Goal: Task Accomplishment & Management: Use online tool/utility

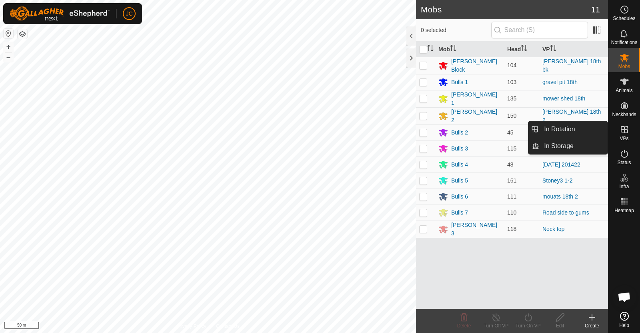
click at [621, 127] on icon at bounding box center [624, 129] width 7 height 7
click at [583, 123] on link "In Rotation" at bounding box center [573, 129] width 68 height 16
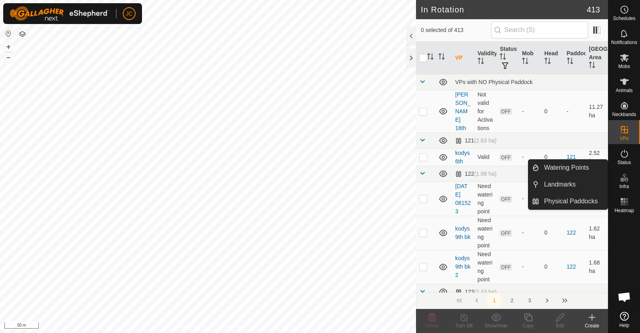
click at [587, 325] on div "Create" at bounding box center [592, 325] width 32 height 7
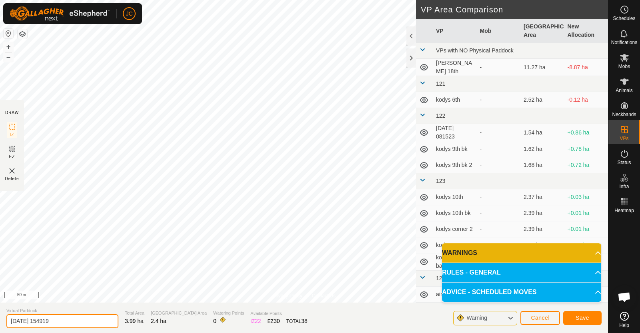
drag, startPoint x: 70, startPoint y: 321, endPoint x: 0, endPoint y: 308, distance: 71.1
click at [0, 308] on section "Virtual Paddock [DATE] 154919 Total Area 3.99 ha Grazing Area 2.4 ha Watering P…" at bounding box center [304, 317] width 608 height 30
type input "B"
type input "Hay Shed 18th"
drag, startPoint x: 448, startPoint y: 246, endPoint x: 419, endPoint y: 323, distance: 82.4
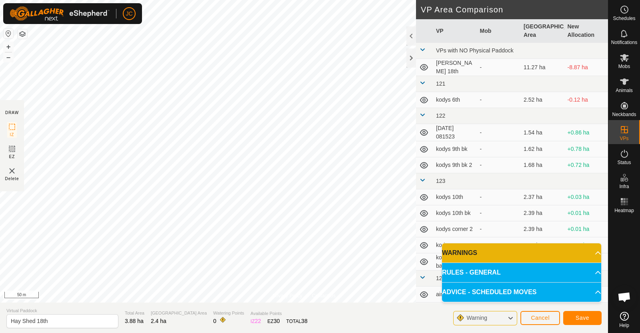
click at [419, 323] on section "Virtual Paddock Hay Shed 18th Total Area 3.88 ha Grazing Area 2.4 ha Watering P…" at bounding box center [304, 317] width 608 height 30
click at [582, 315] on span "Save" at bounding box center [582, 317] width 14 height 6
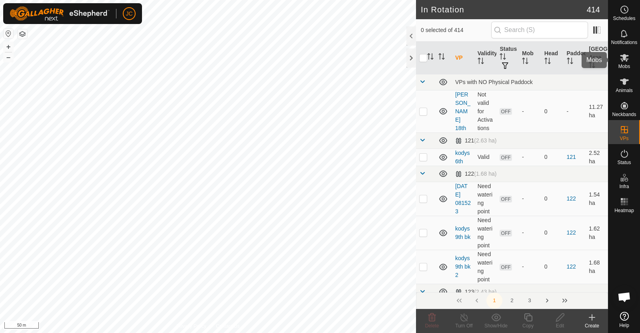
click at [629, 60] on es-mob-svg-icon at bounding box center [624, 57] width 14 height 13
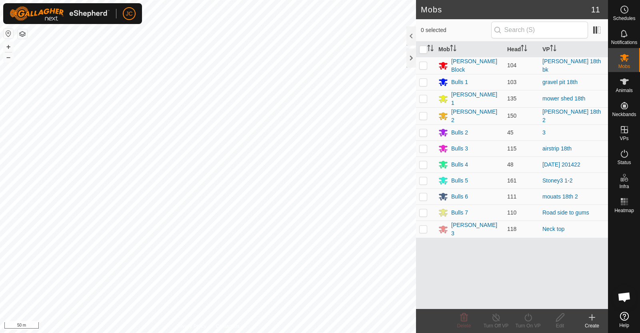
click at [423, 97] on p-checkbox at bounding box center [423, 98] width 8 height 6
checkbox input "true"
click at [527, 327] on div "Turn On VP" at bounding box center [528, 325] width 32 height 7
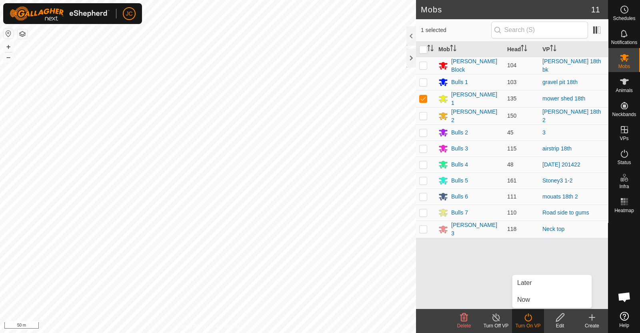
click at [523, 302] on link "Now" at bounding box center [551, 300] width 79 height 16
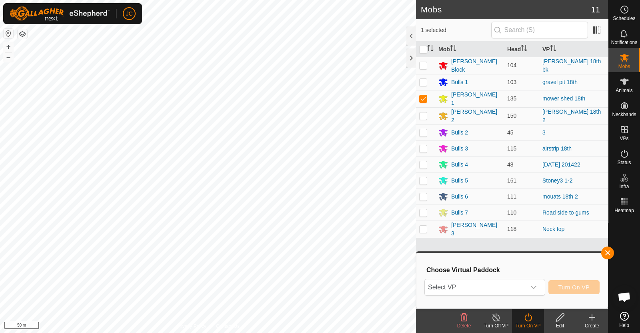
click at [509, 284] on span "Select VP" at bounding box center [475, 287] width 101 height 16
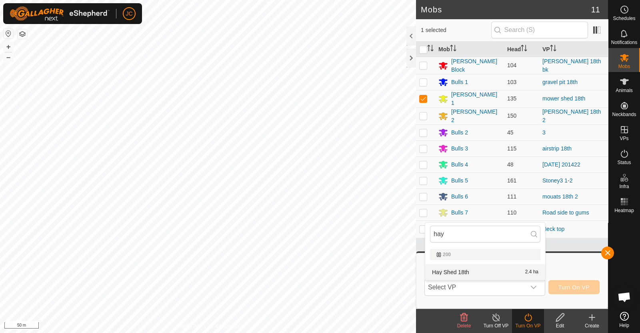
type input "hay"
click at [483, 267] on li "Hay Shed 18th 2.4 ha" at bounding box center [485, 272] width 120 height 16
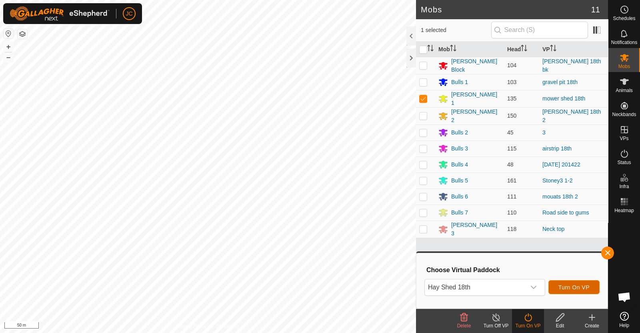
click at [575, 289] on span "Turn On VP" at bounding box center [573, 287] width 31 height 6
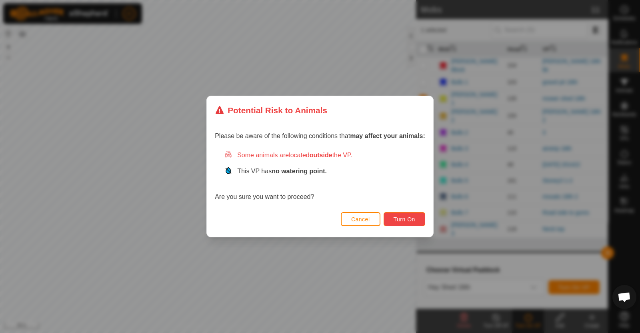
click at [393, 216] on button "Turn On" at bounding box center [404, 219] width 42 height 14
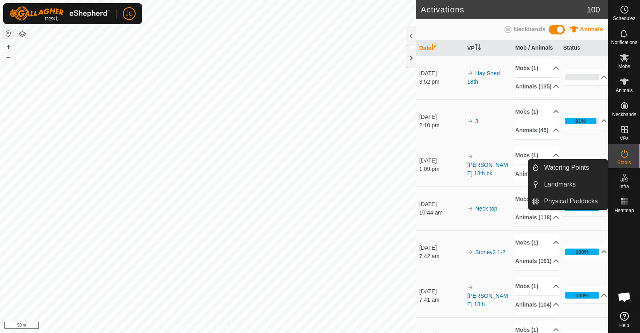
click at [583, 166] on link "Watering Points" at bounding box center [573, 168] width 68 height 16
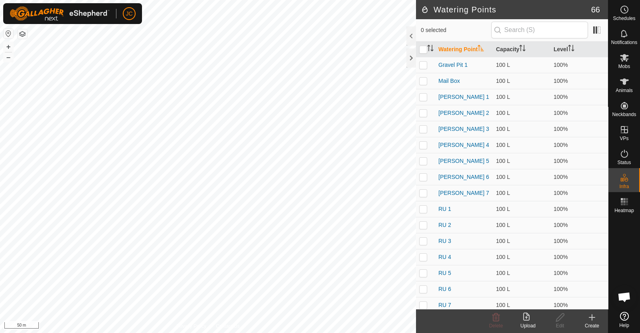
click at [592, 319] on icon at bounding box center [592, 317] width 0 height 6
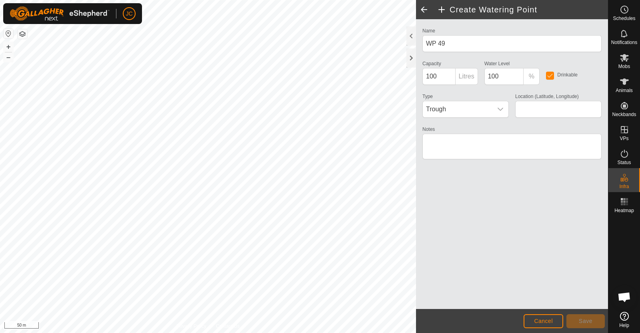
type input "-45.963176, 167.763747"
click at [591, 320] on span "Save" at bounding box center [586, 321] width 14 height 6
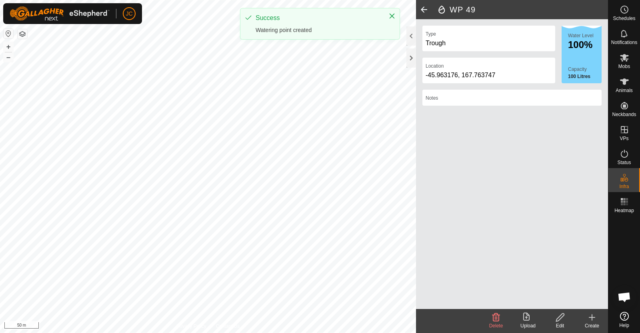
click at [591, 320] on icon at bounding box center [592, 317] width 10 height 10
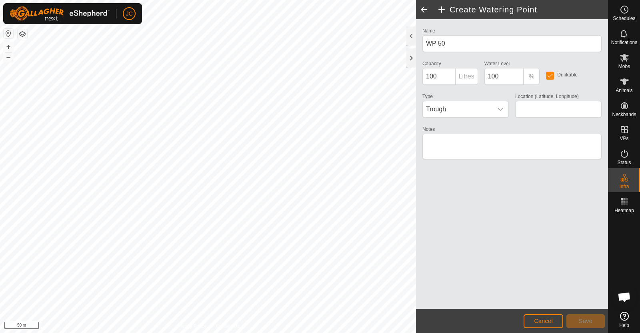
click at [550, 226] on div "Name WP 50 Capacity 100 Litres Water Level 100 % Drinkable Type Trough Location…" at bounding box center [512, 164] width 192 height 290
click at [551, 323] on span "Cancel" at bounding box center [543, 321] width 19 height 6
